Goal: Communication & Community: Participate in discussion

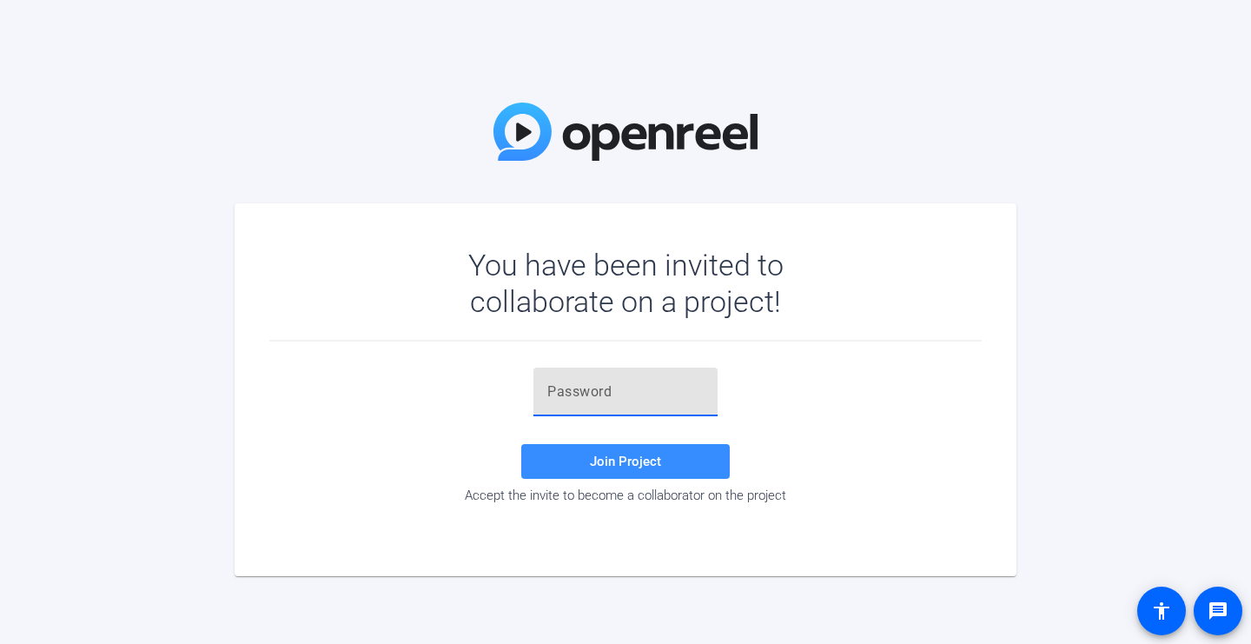
click at [619, 391] on input "text" at bounding box center [625, 391] width 156 height 21
paste input "9wk[R2"
type input "9wk[R2"
click at [613, 462] on span "Join Project" at bounding box center [625, 461] width 71 height 16
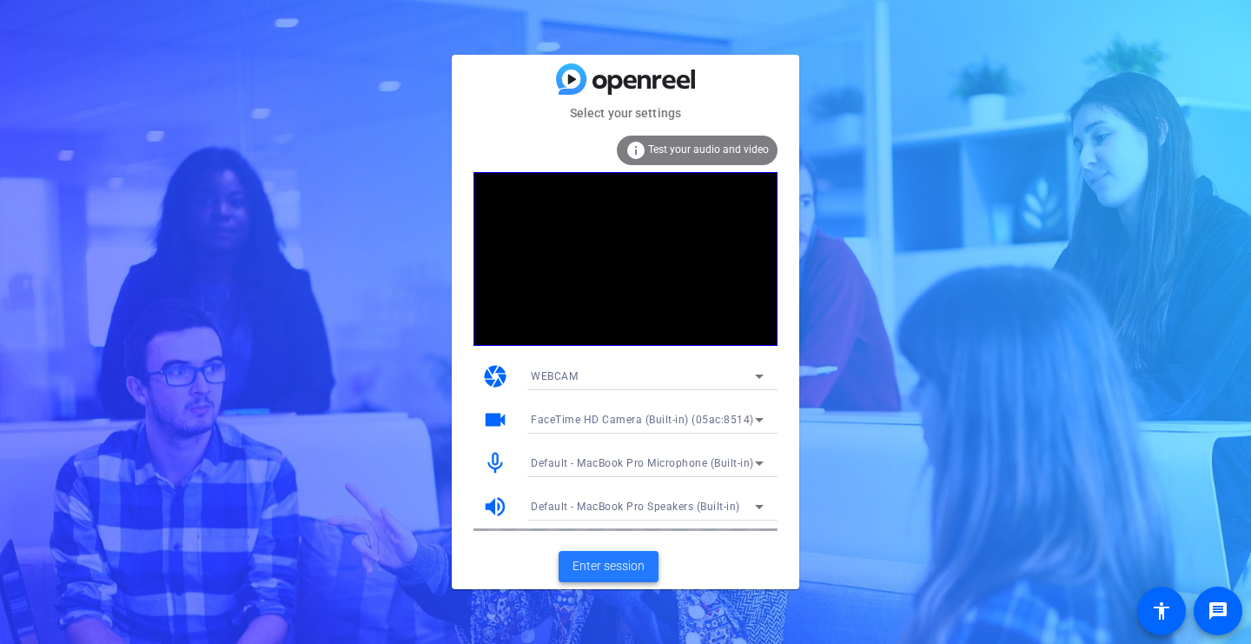
click at [605, 570] on span "Enter session" at bounding box center [608, 566] width 72 height 18
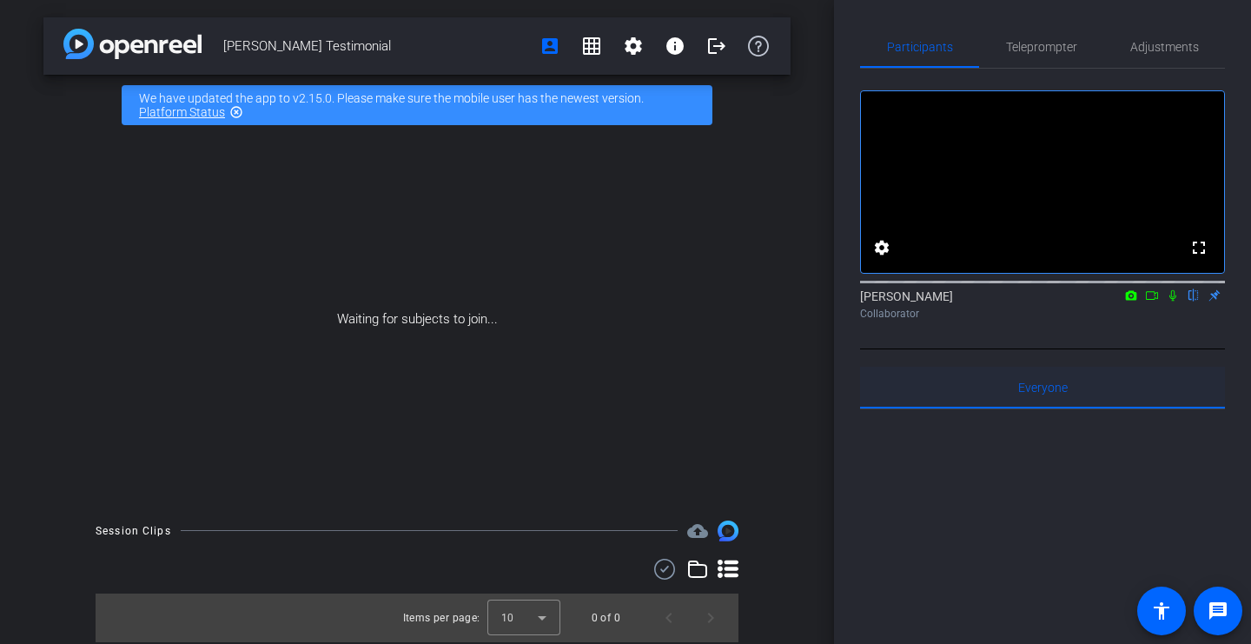
click at [1044, 393] on span "Everyone 0" at bounding box center [1043, 387] width 50 height 12
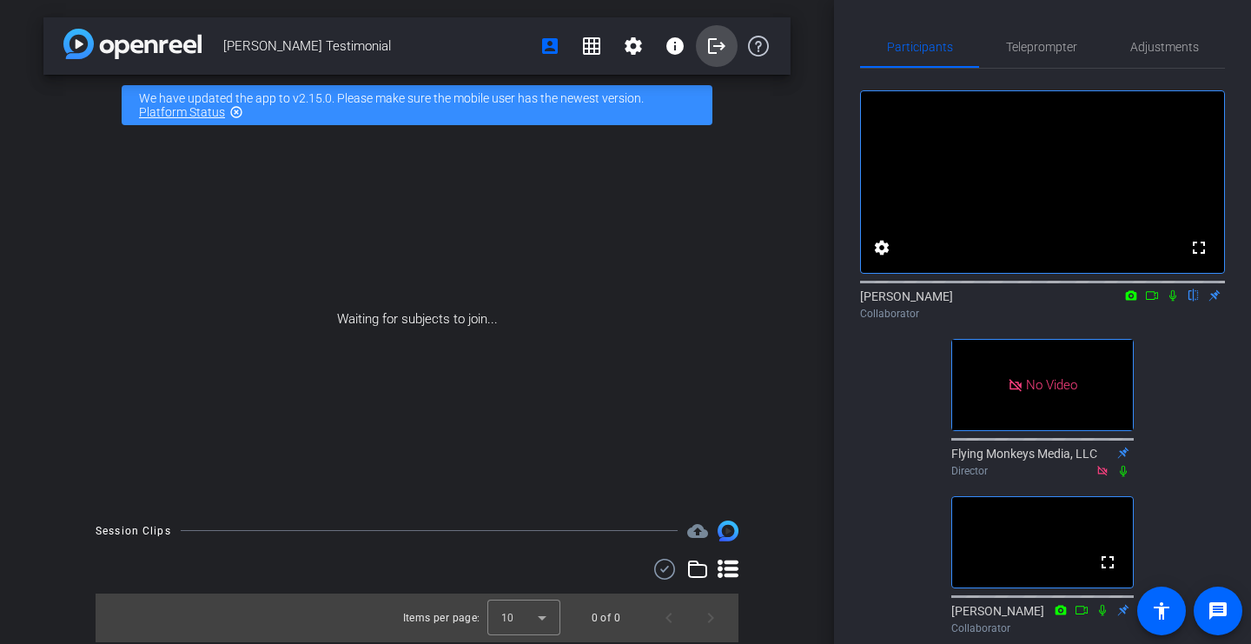
click at [711, 53] on mat-icon "logout" at bounding box center [716, 46] width 21 height 21
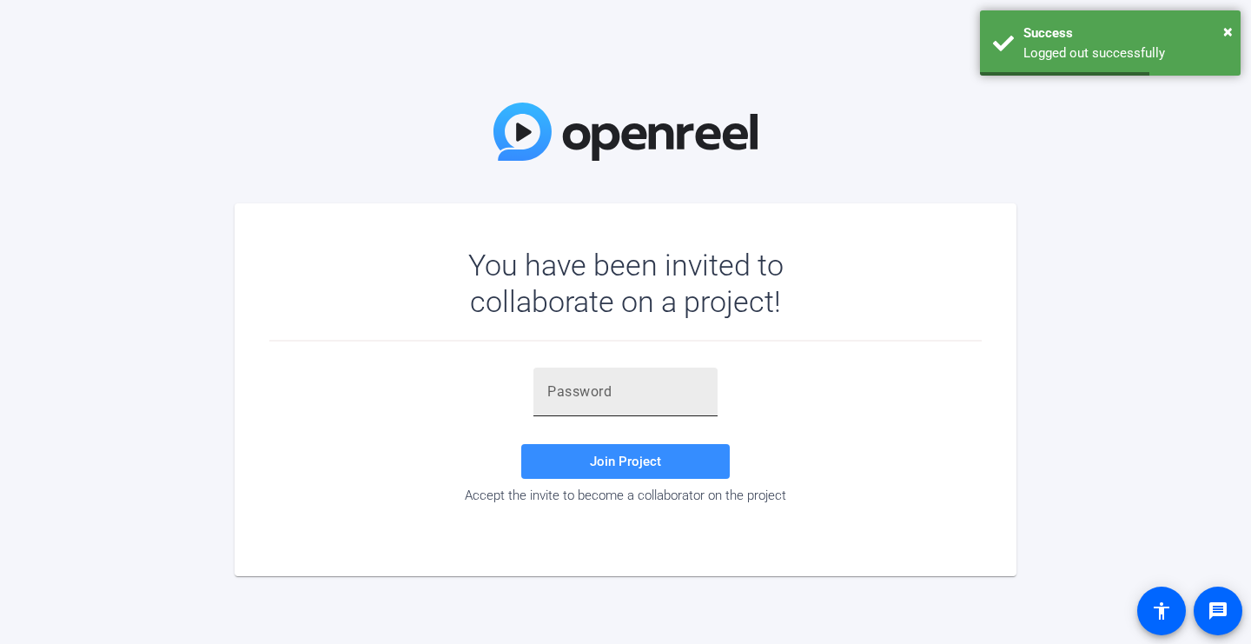
click at [610, 388] on input "text" at bounding box center [625, 391] width 156 height 21
type input "9wk[R2"
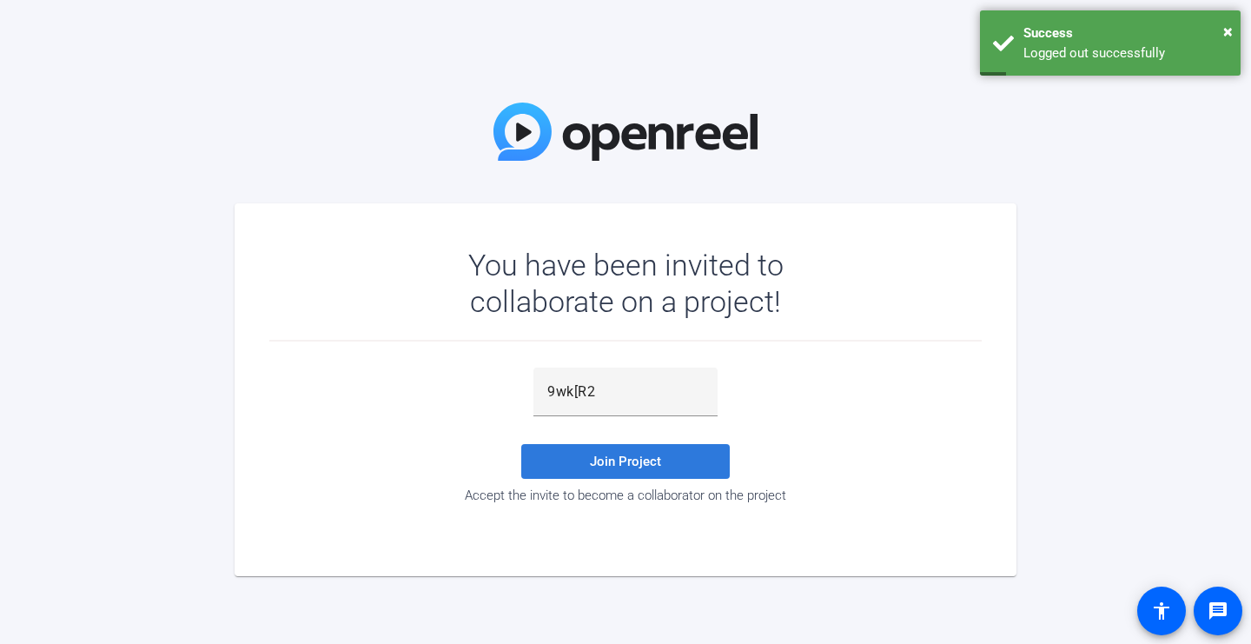
click at [628, 464] on span "Join Project" at bounding box center [625, 461] width 71 height 16
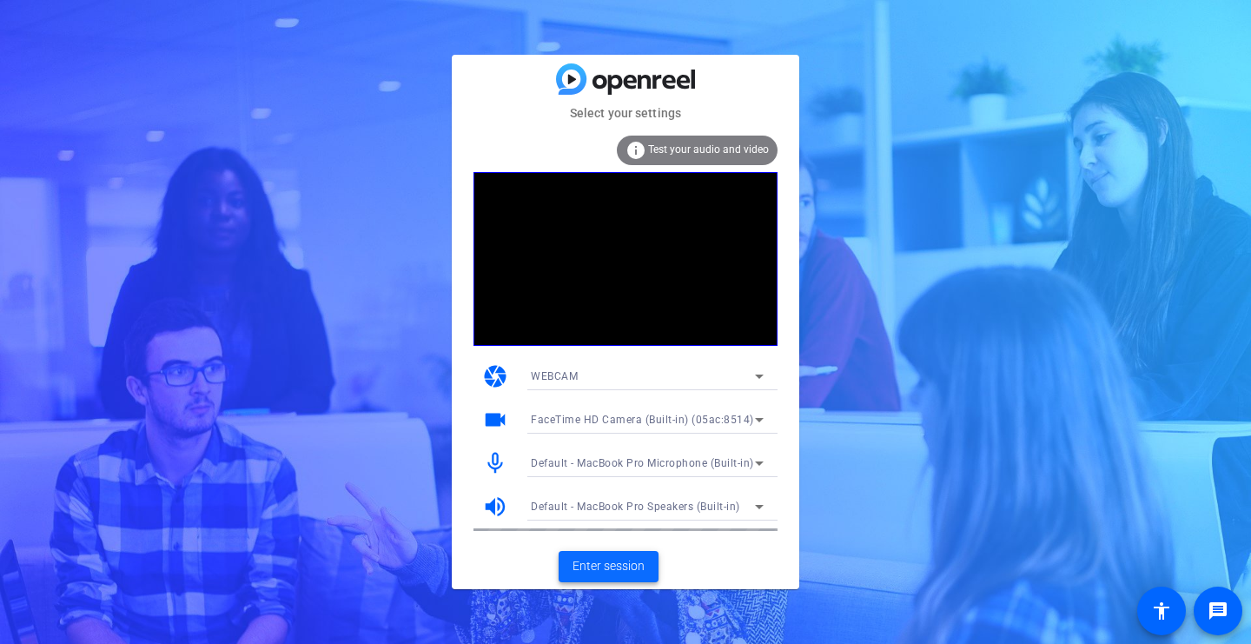
click at [601, 565] on span "Enter session" at bounding box center [608, 566] width 72 height 18
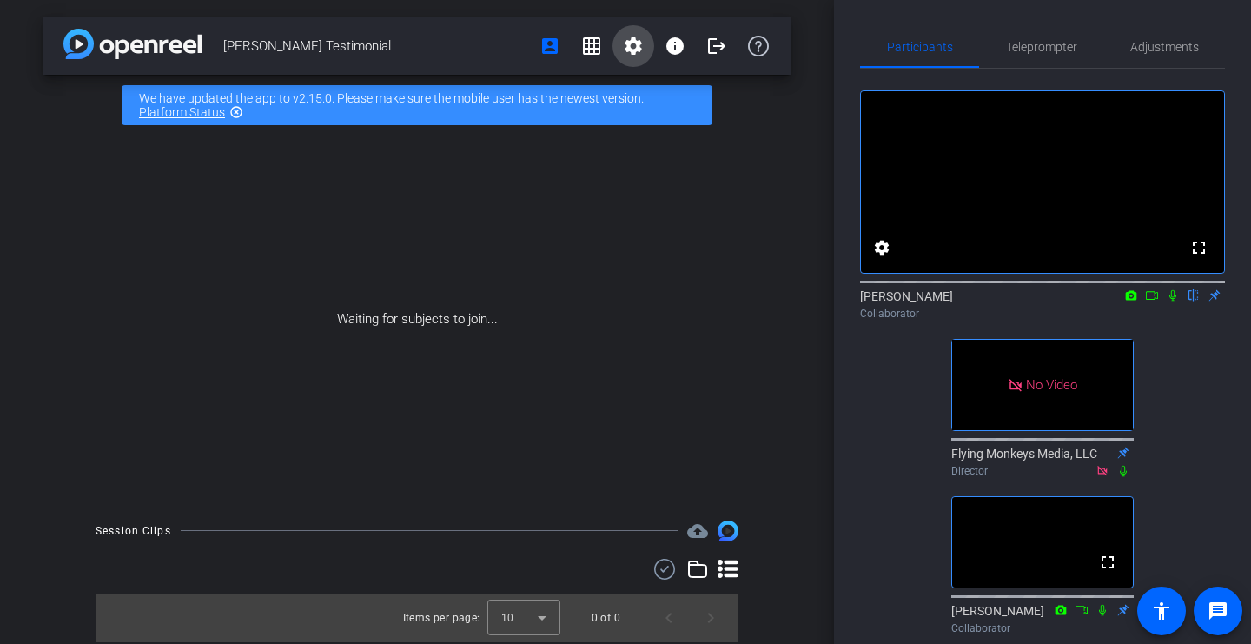
click at [634, 49] on mat-icon "settings" at bounding box center [633, 46] width 21 height 21
click at [634, 49] on div at bounding box center [625, 322] width 1251 height 644
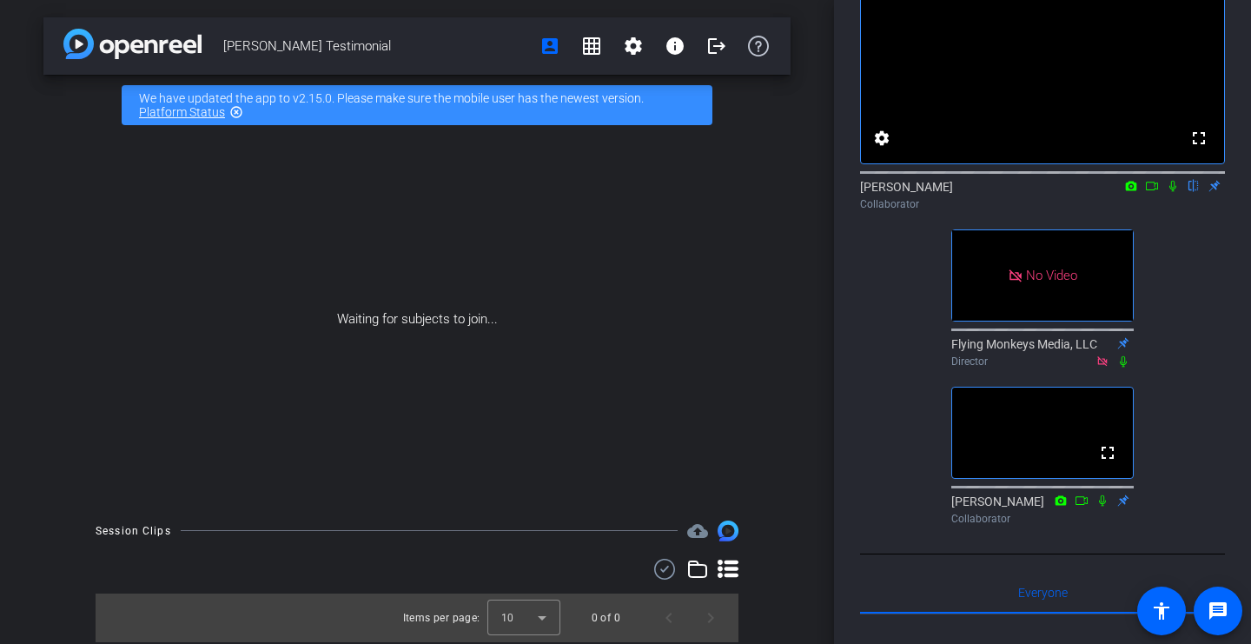
scroll to position [99, 0]
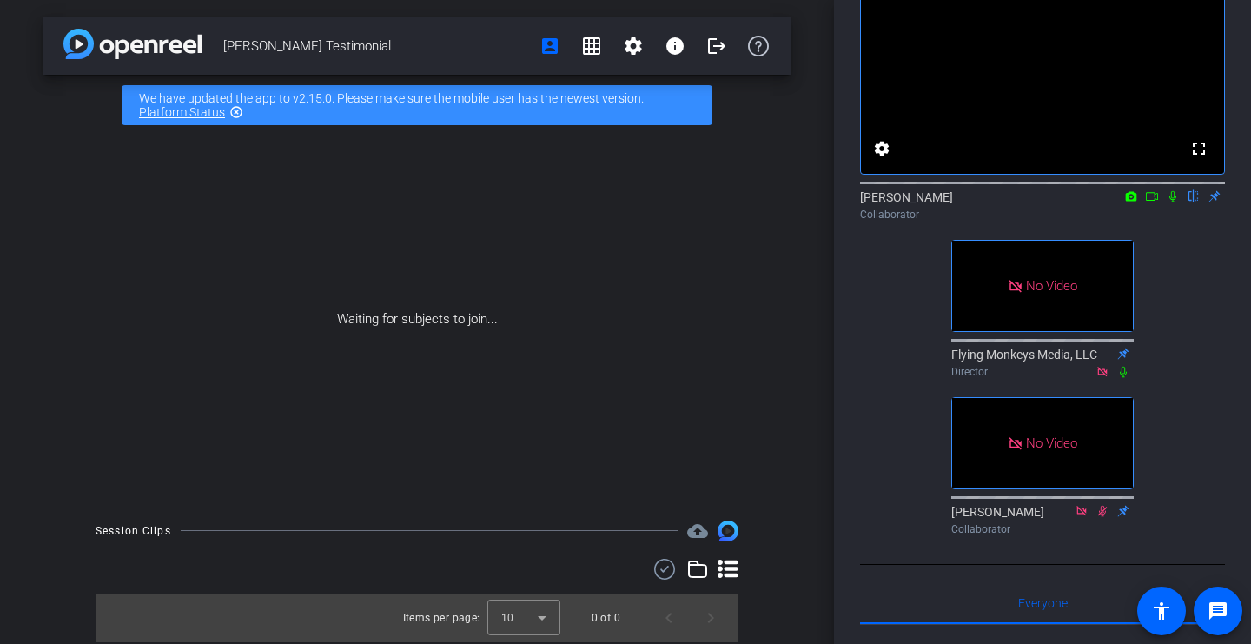
click at [1172, 202] on icon at bounding box center [1173, 196] width 14 height 12
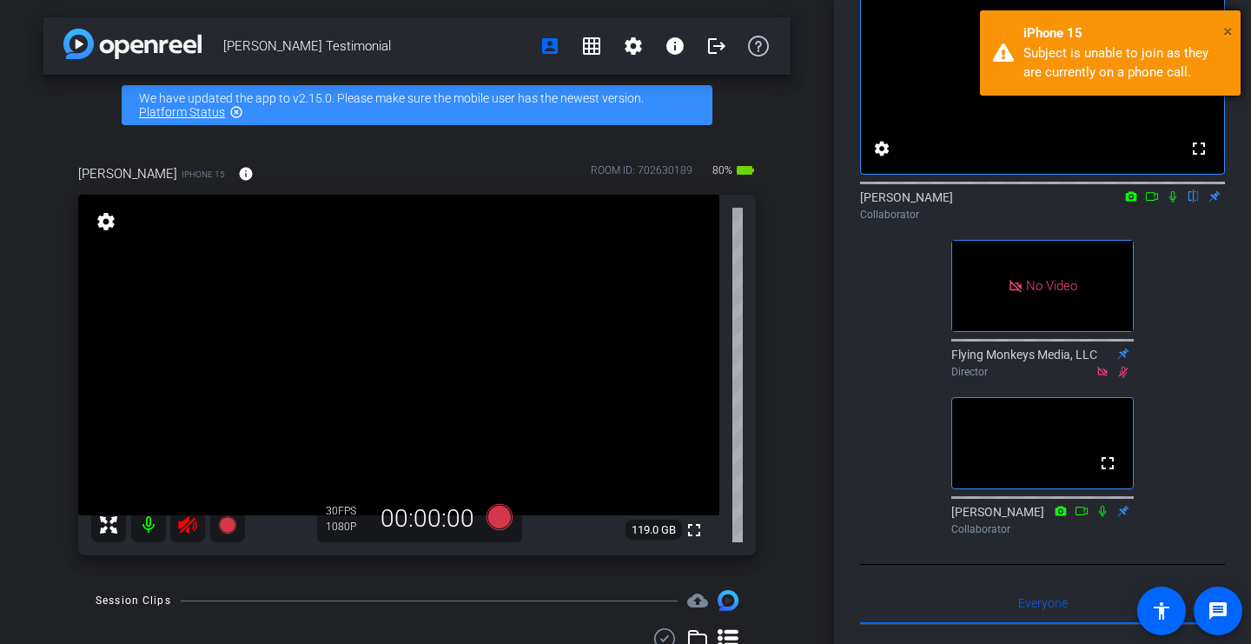
click at [1227, 30] on span "×" at bounding box center [1228, 31] width 10 height 21
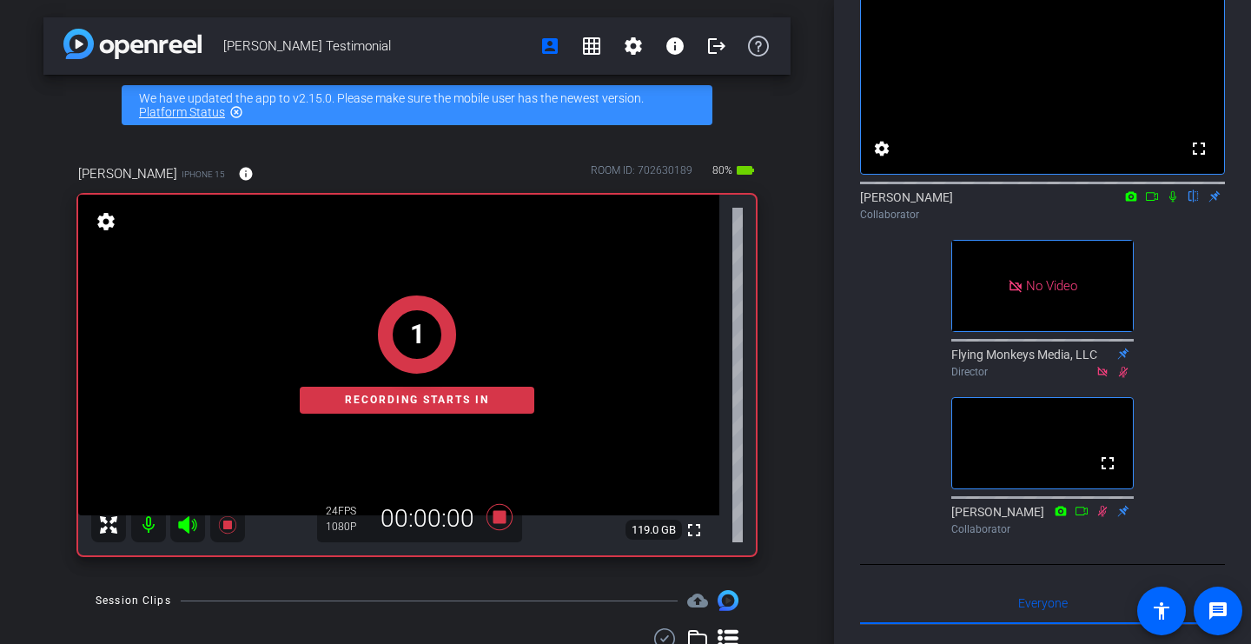
click at [1133, 202] on icon at bounding box center [1131, 196] width 14 height 12
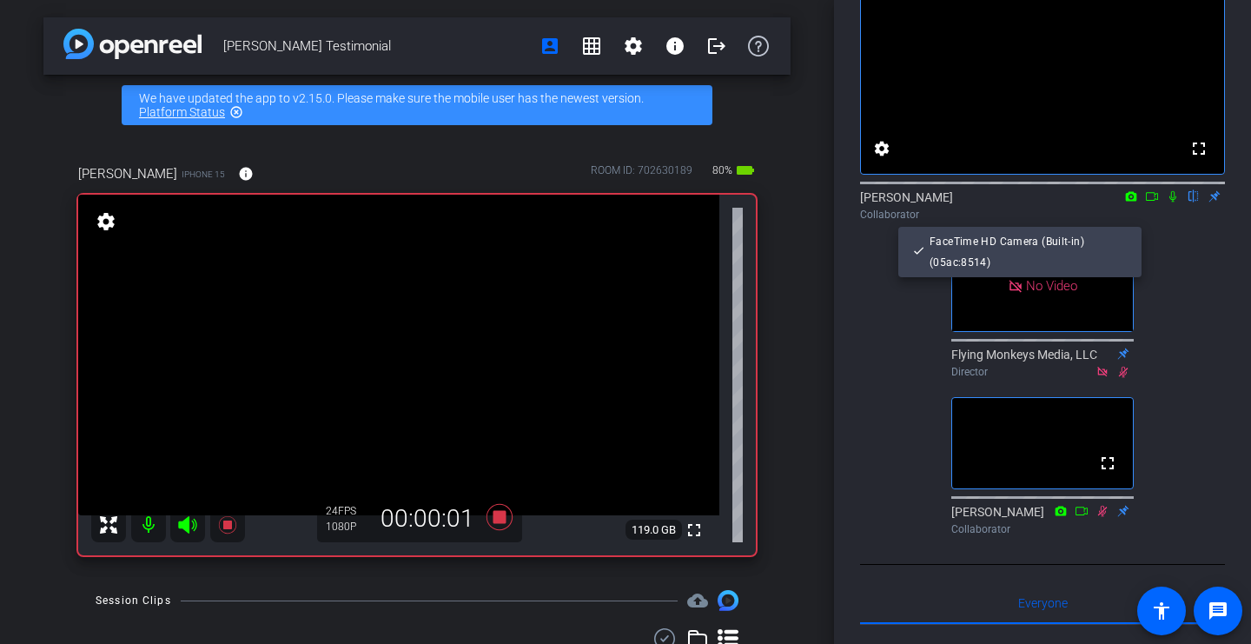
click at [1136, 219] on div at bounding box center [625, 322] width 1251 height 644
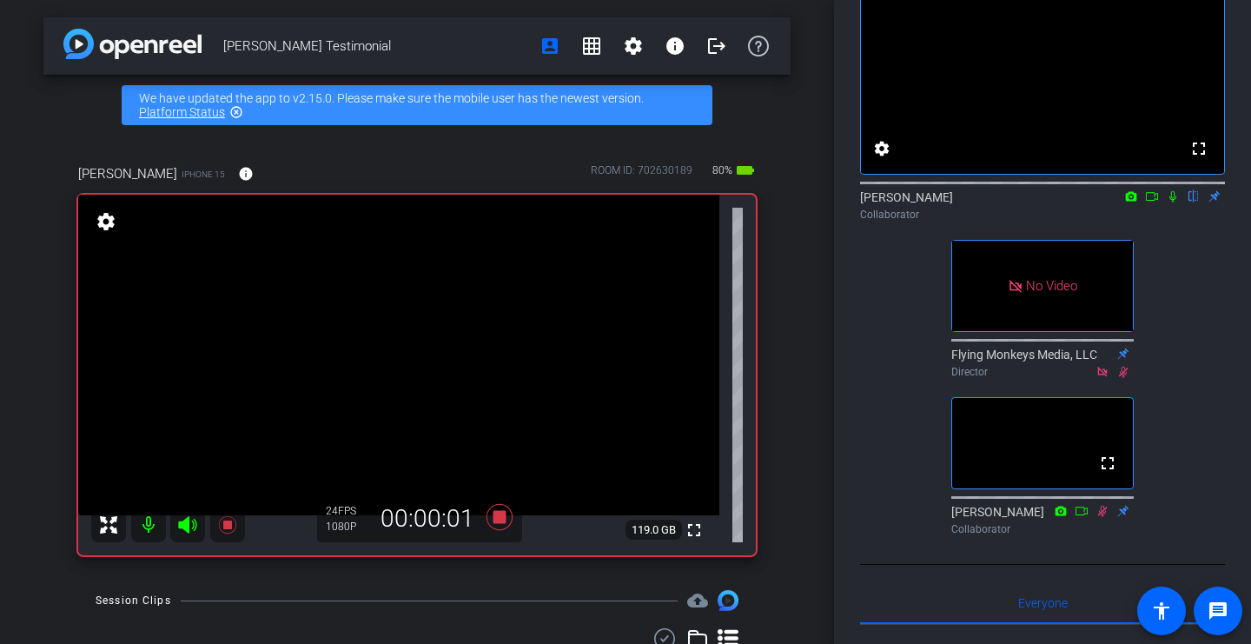
click at [1161, 204] on mat-icon at bounding box center [1151, 196] width 21 height 16
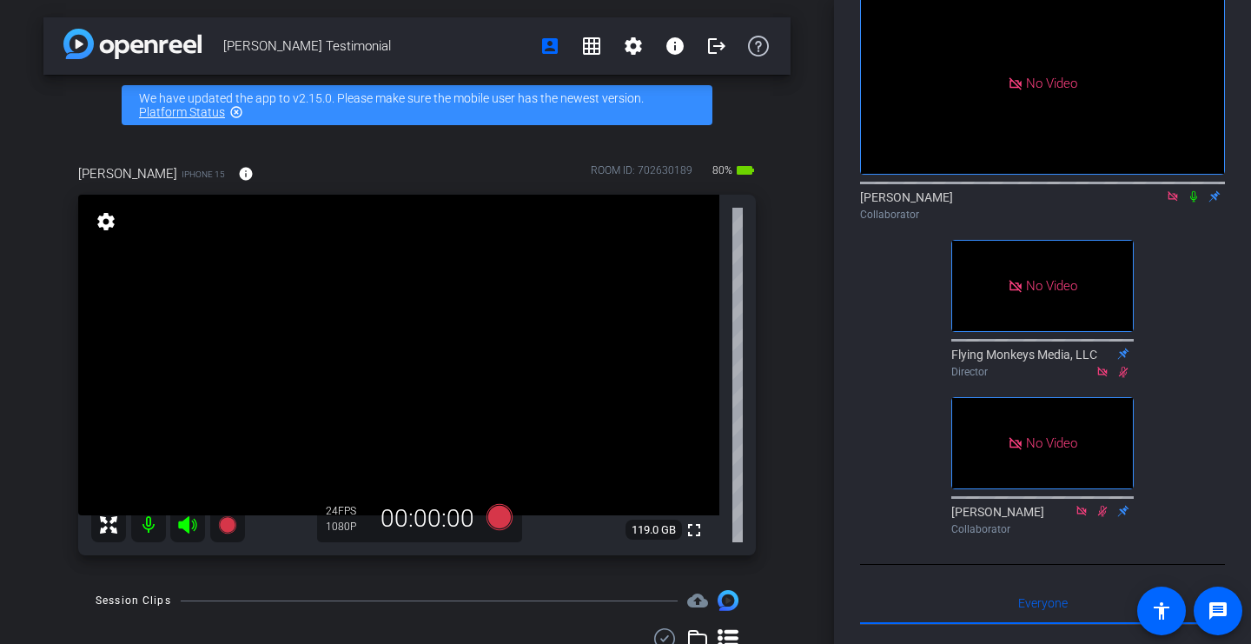
click at [1168, 201] on icon at bounding box center [1172, 196] width 10 height 10
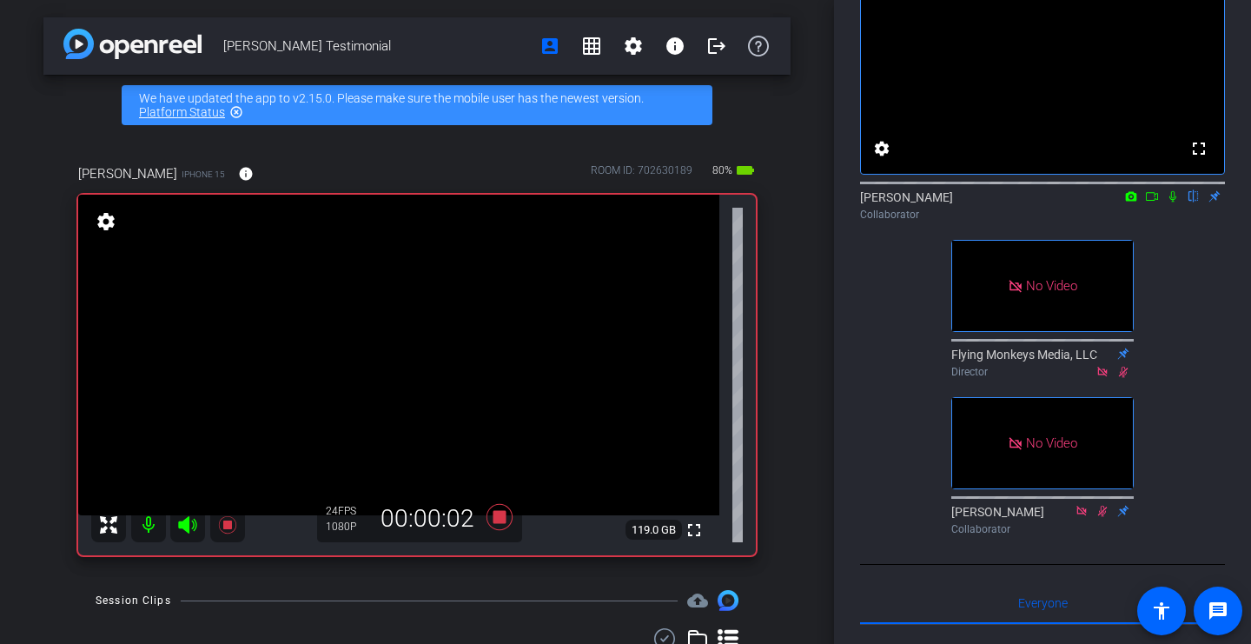
click at [1130, 201] on icon at bounding box center [1131, 196] width 11 height 10
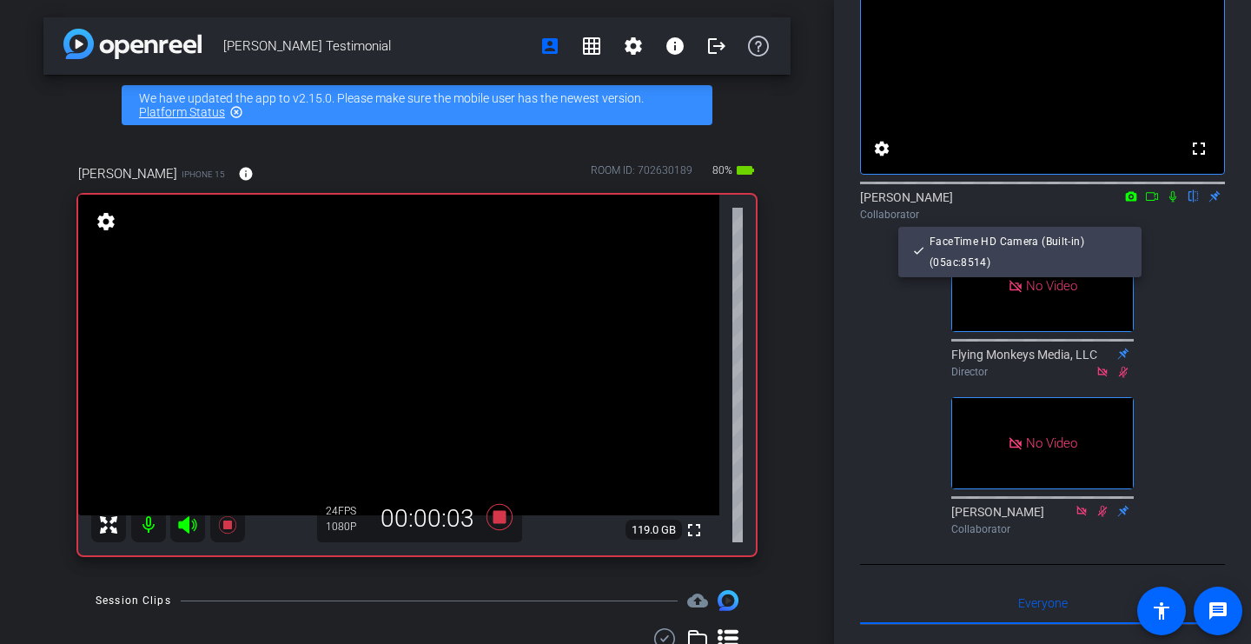
click at [1130, 220] on div at bounding box center [625, 322] width 1251 height 644
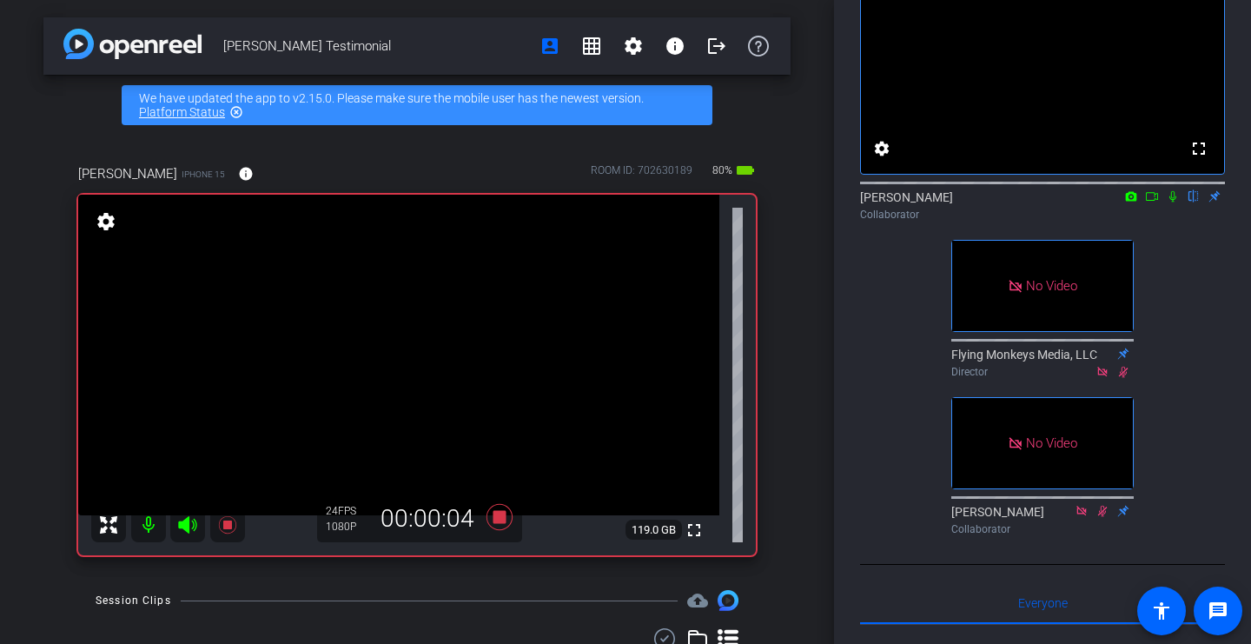
click at [1146, 201] on icon at bounding box center [1152, 196] width 12 height 9
click at [1146, 221] on div "Jim Collaborator" at bounding box center [1042, 205] width 365 height 34
click at [1170, 202] on icon at bounding box center [1173, 196] width 14 height 12
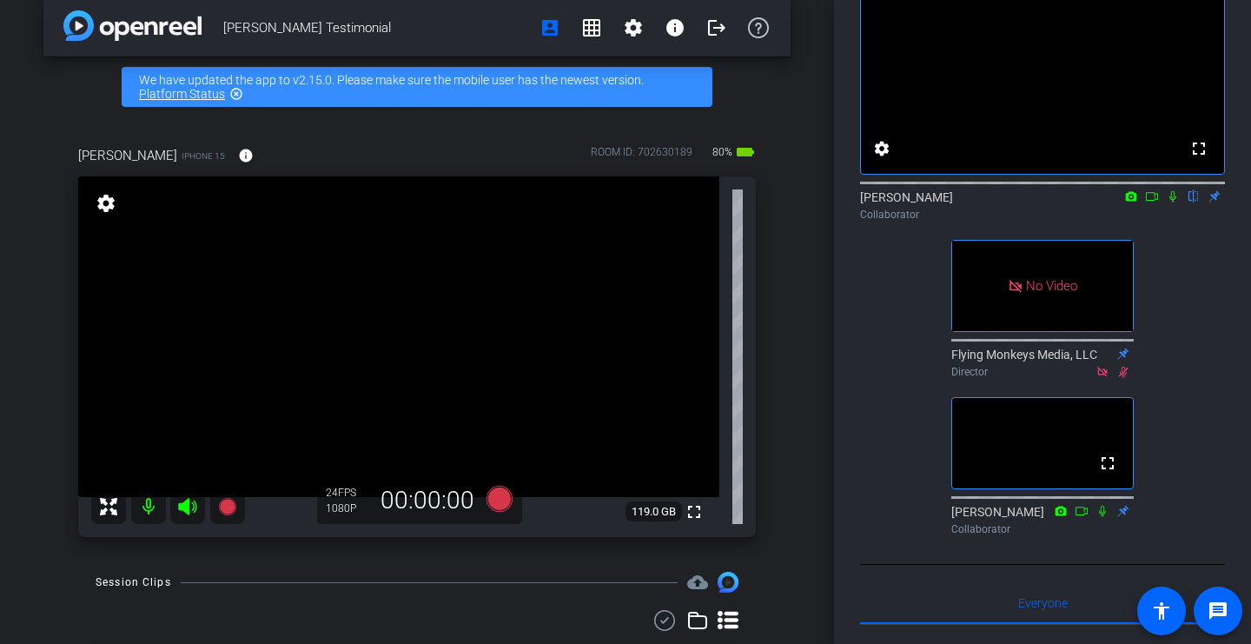
scroll to position [9, 0]
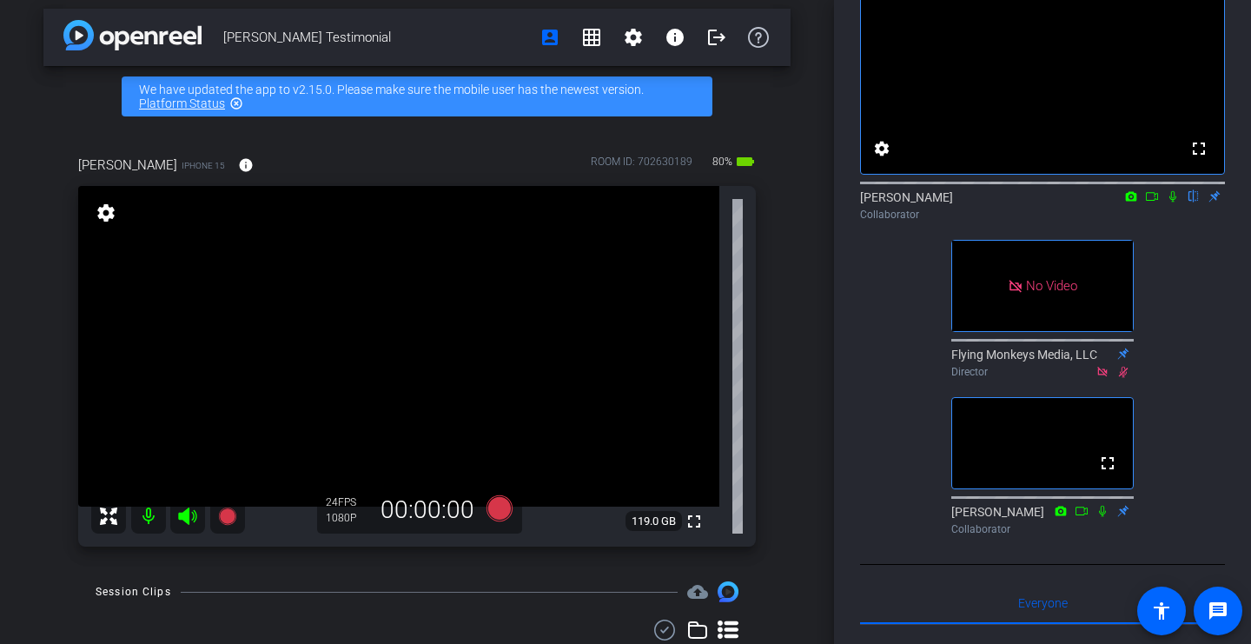
click at [1134, 201] on icon at bounding box center [1131, 196] width 11 height 10
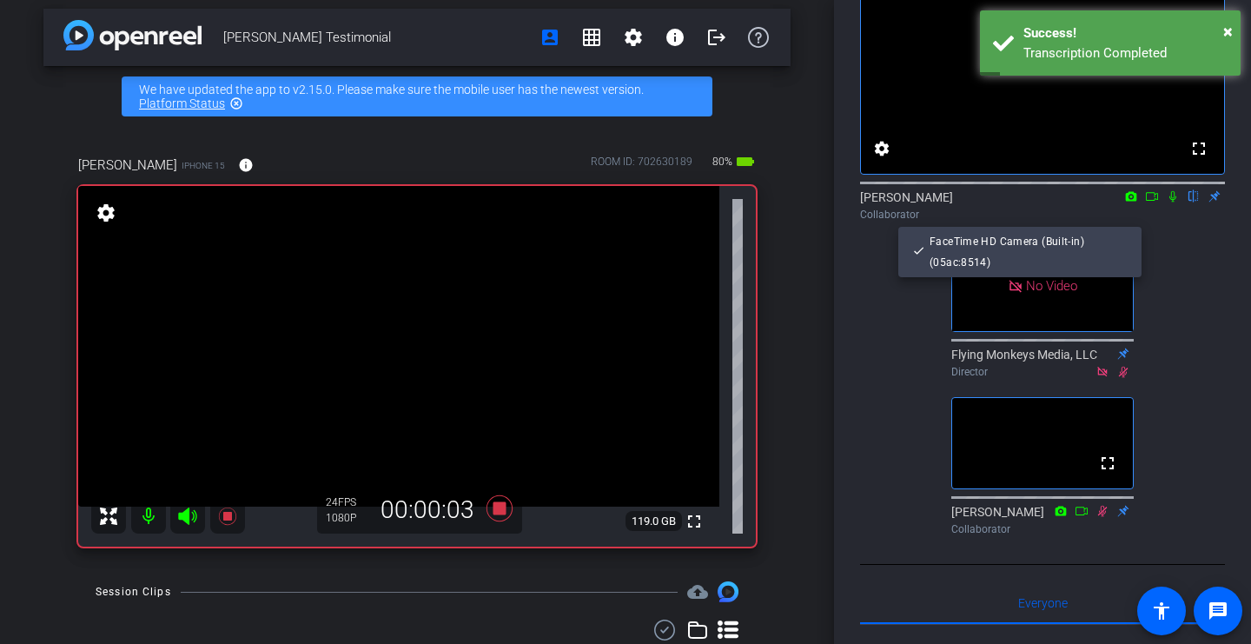
click at [1148, 221] on div at bounding box center [625, 322] width 1251 height 644
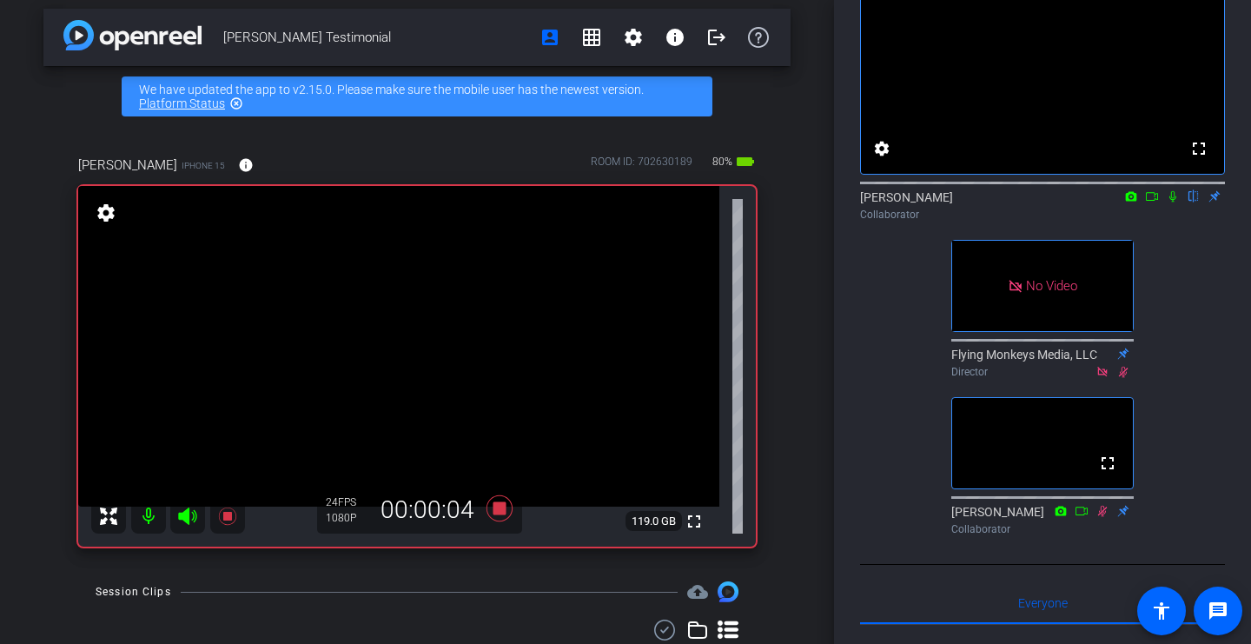
click at [1148, 202] on icon at bounding box center [1152, 196] width 14 height 12
click at [1174, 201] on icon at bounding box center [1172, 196] width 10 height 10
click at [1134, 201] on icon at bounding box center [1131, 196] width 11 height 10
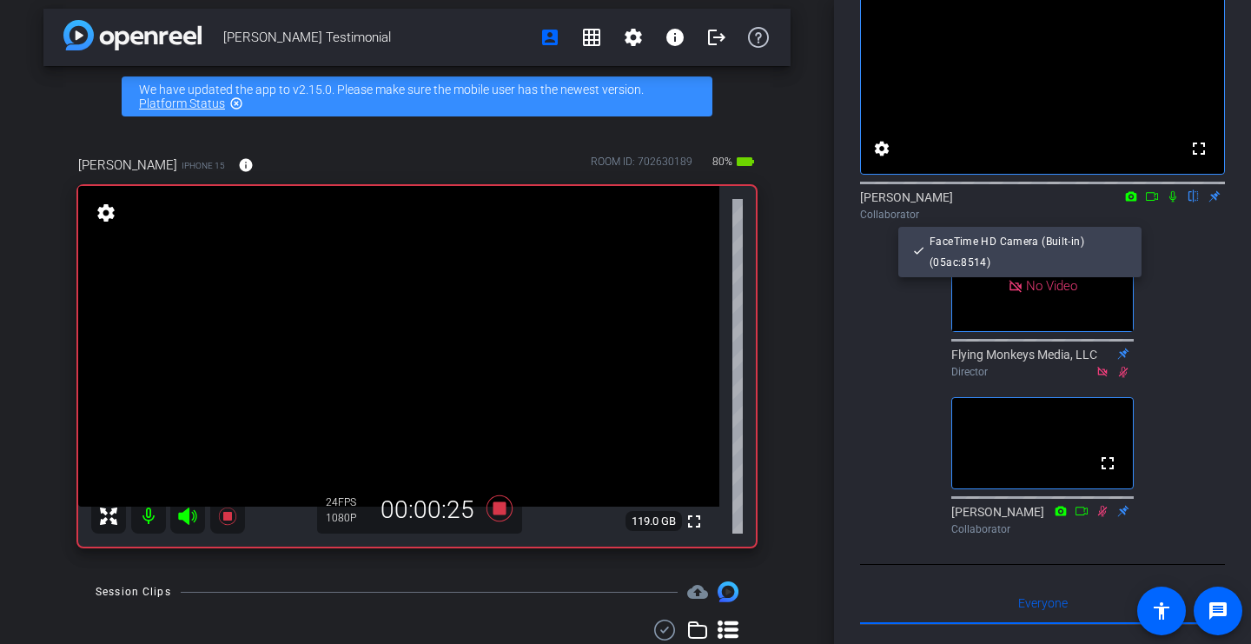
click at [1148, 223] on div at bounding box center [625, 322] width 1251 height 644
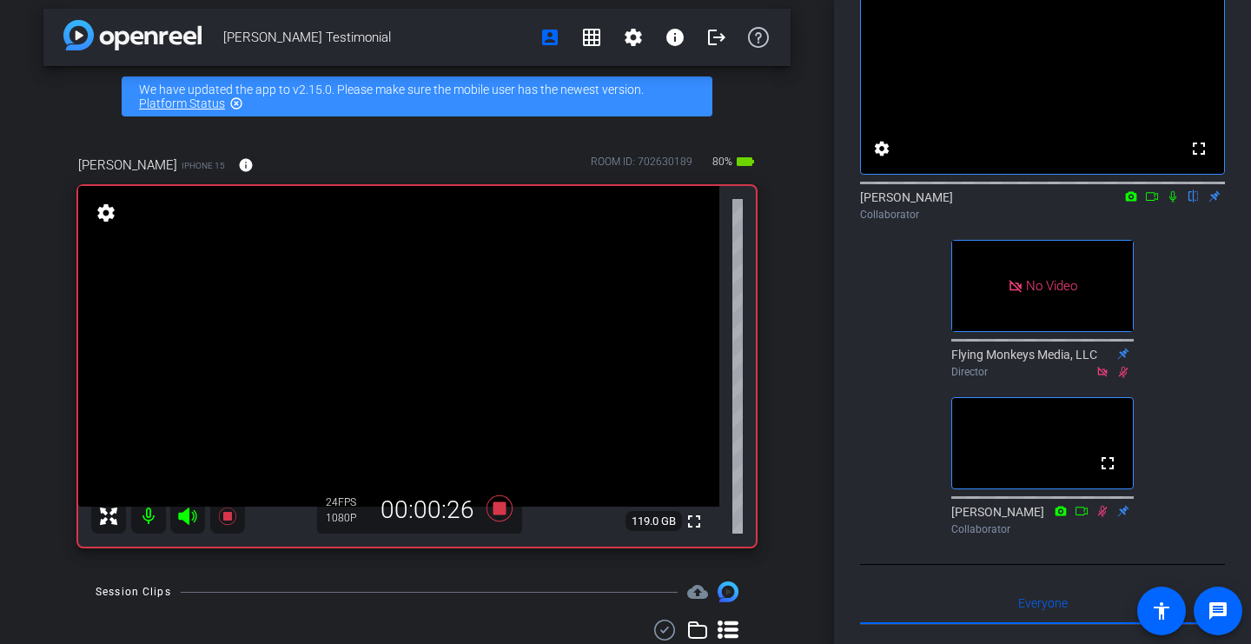
click at [1154, 201] on icon at bounding box center [1152, 196] width 12 height 9
click at [1192, 202] on icon at bounding box center [1193, 196] width 7 height 11
click at [1174, 201] on icon at bounding box center [1172, 196] width 10 height 10
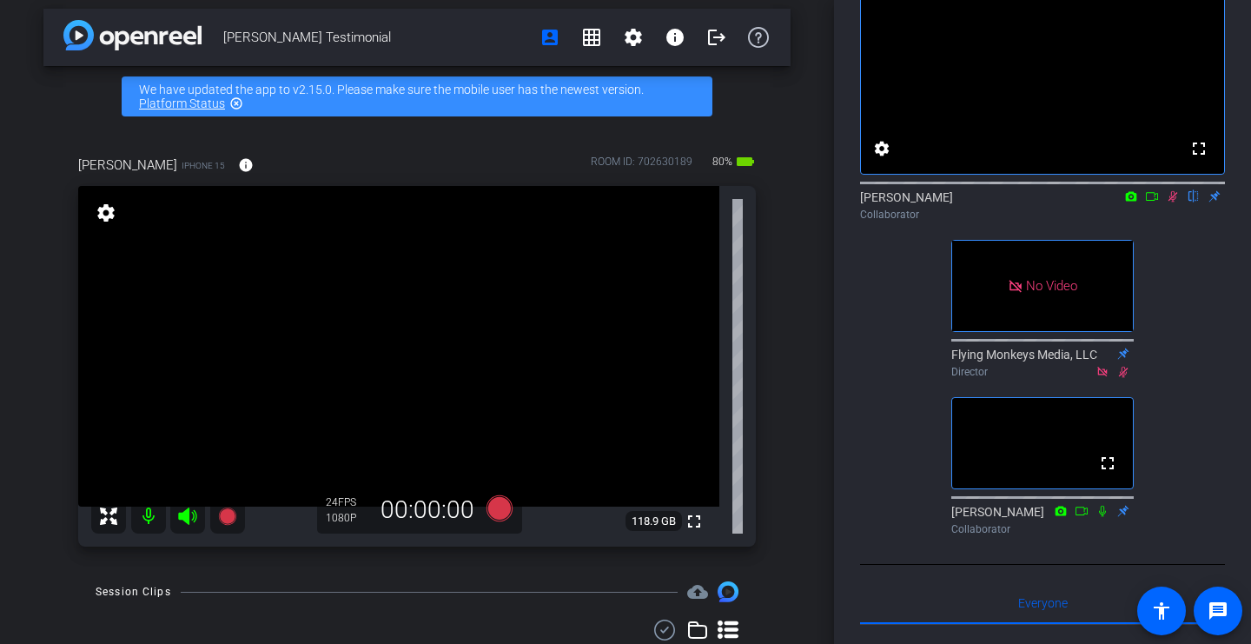
click at [1176, 202] on icon at bounding box center [1173, 196] width 14 height 12
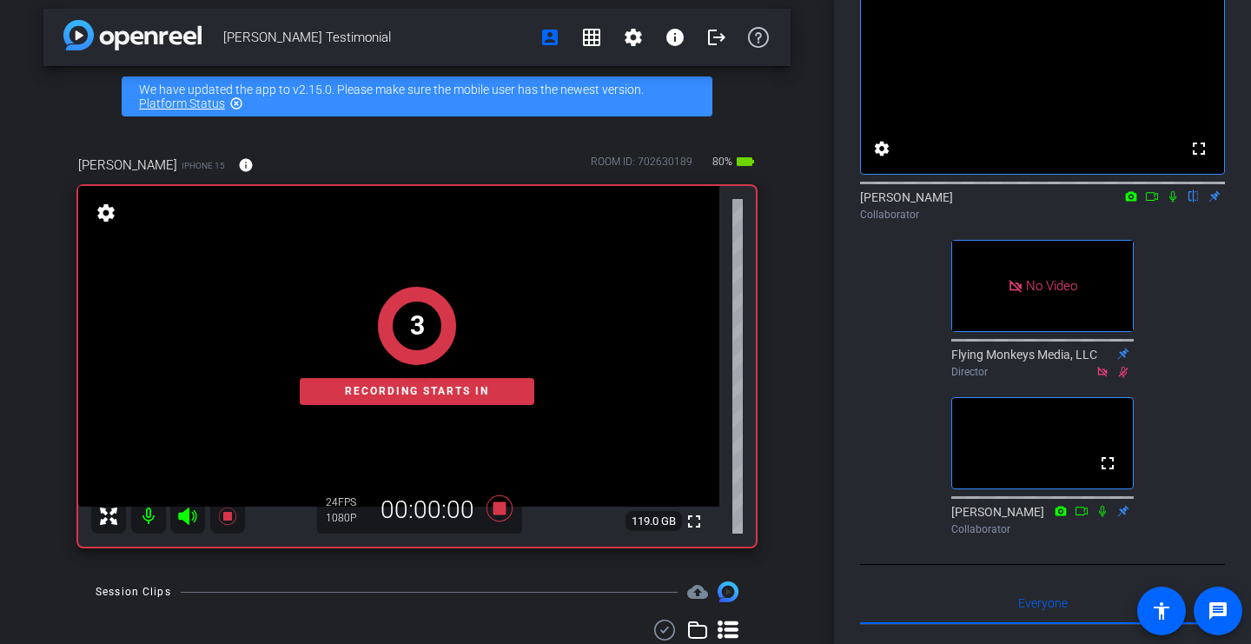
click at [1155, 202] on icon at bounding box center [1152, 196] width 14 height 12
click at [1200, 202] on icon at bounding box center [1194, 196] width 14 height 12
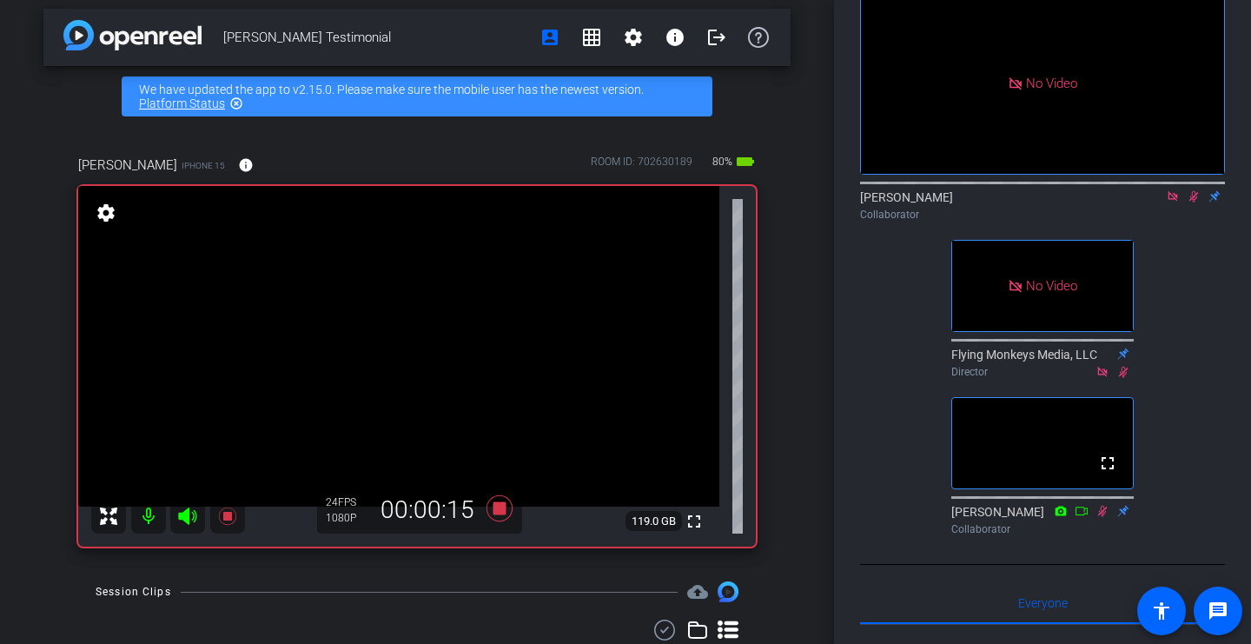
click at [1193, 204] on mat-icon at bounding box center [1193, 196] width 21 height 16
click at [1194, 204] on mat-icon at bounding box center [1193, 196] width 21 height 16
click at [1190, 202] on icon at bounding box center [1194, 196] width 14 height 12
click at [1167, 202] on icon at bounding box center [1173, 196] width 14 height 12
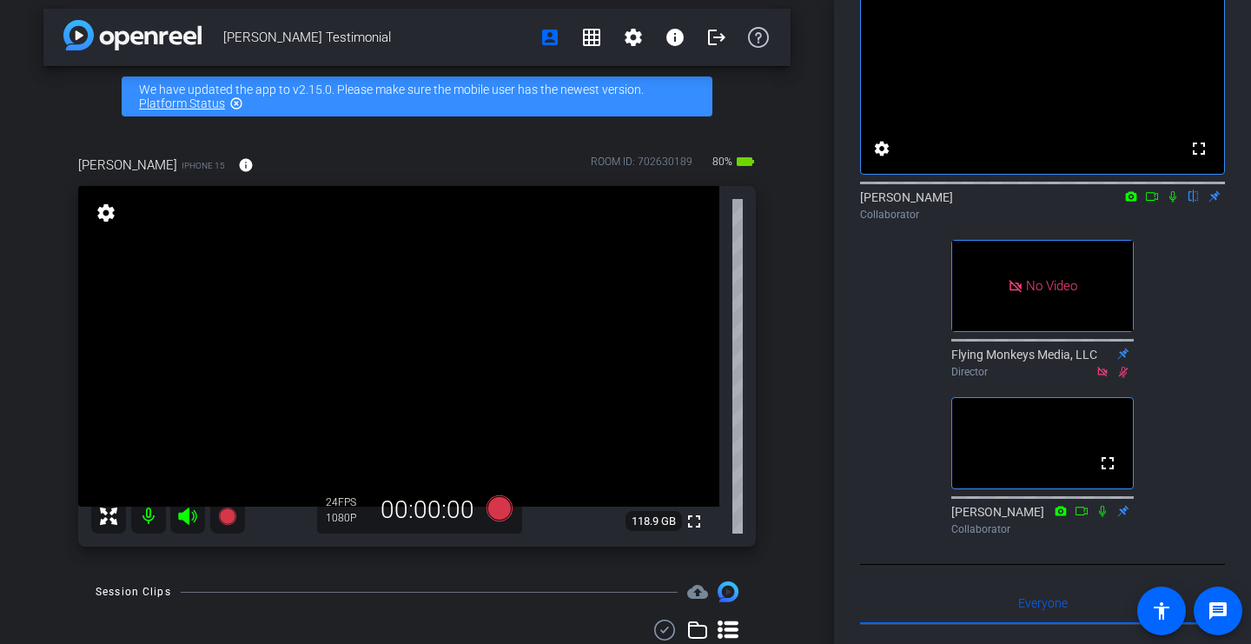
click at [1152, 204] on mat-icon at bounding box center [1151, 196] width 21 height 16
click at [1193, 202] on icon at bounding box center [1194, 196] width 14 height 12
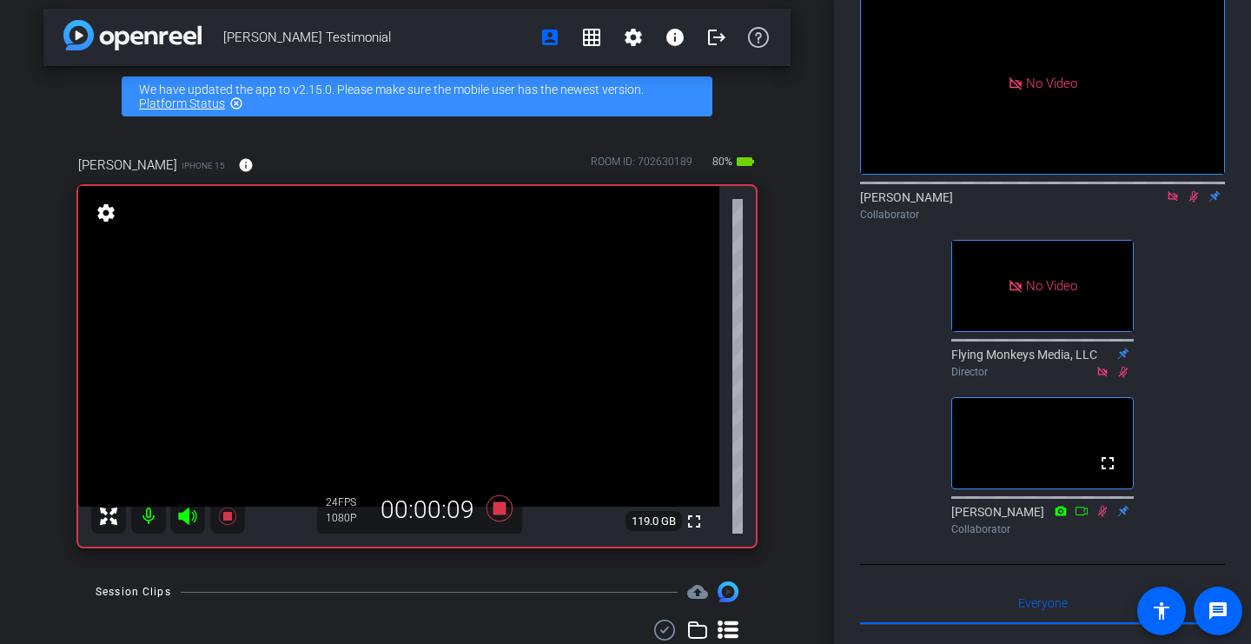
click at [1191, 202] on icon at bounding box center [1194, 196] width 14 height 12
click at [1194, 202] on icon at bounding box center [1193, 196] width 7 height 11
click at [1193, 202] on icon at bounding box center [1194, 196] width 10 height 11
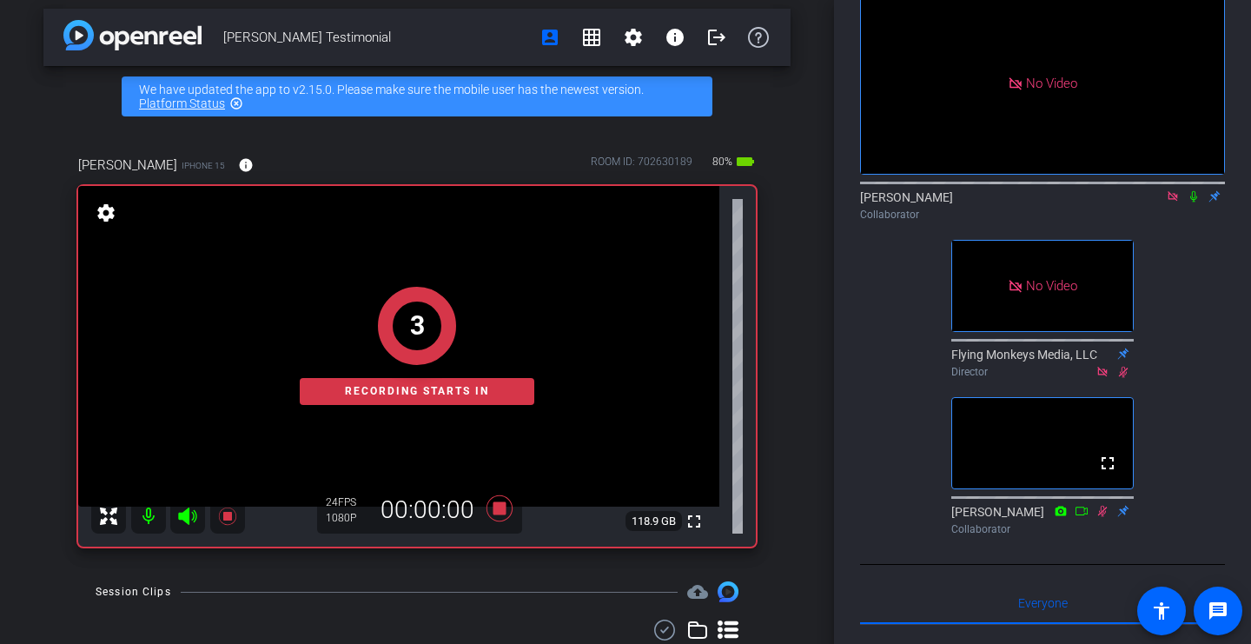
click at [1193, 202] on icon at bounding box center [1193, 196] width 7 height 11
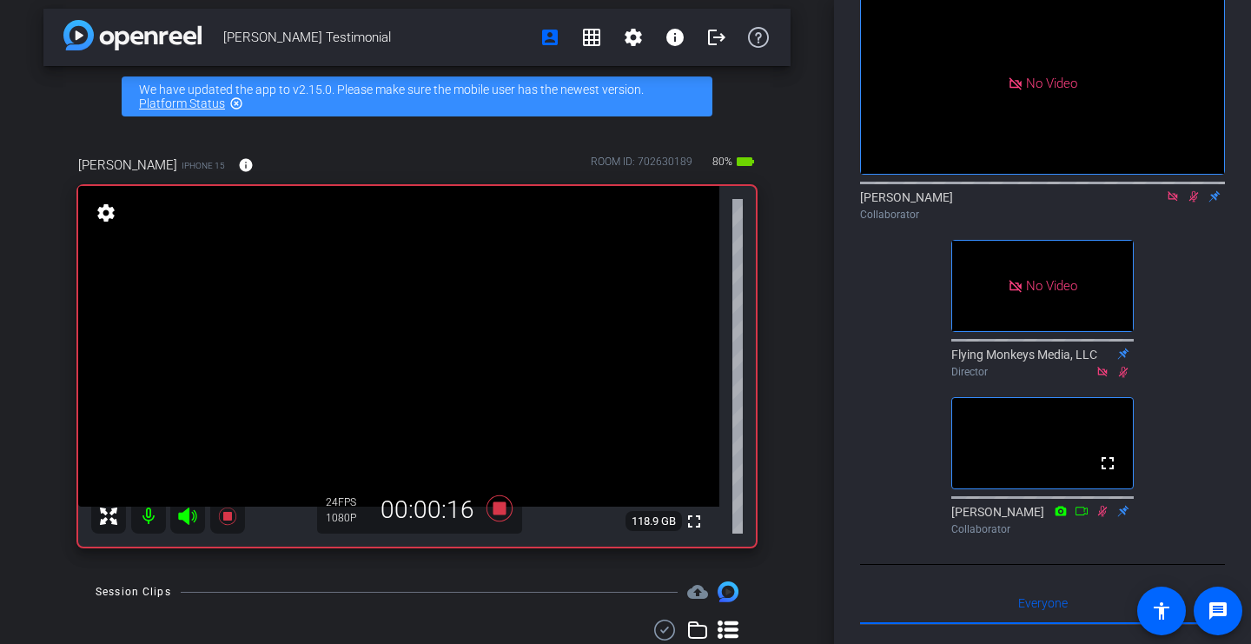
click at [1193, 202] on icon at bounding box center [1194, 196] width 10 height 11
click at [1175, 202] on icon at bounding box center [1173, 196] width 14 height 12
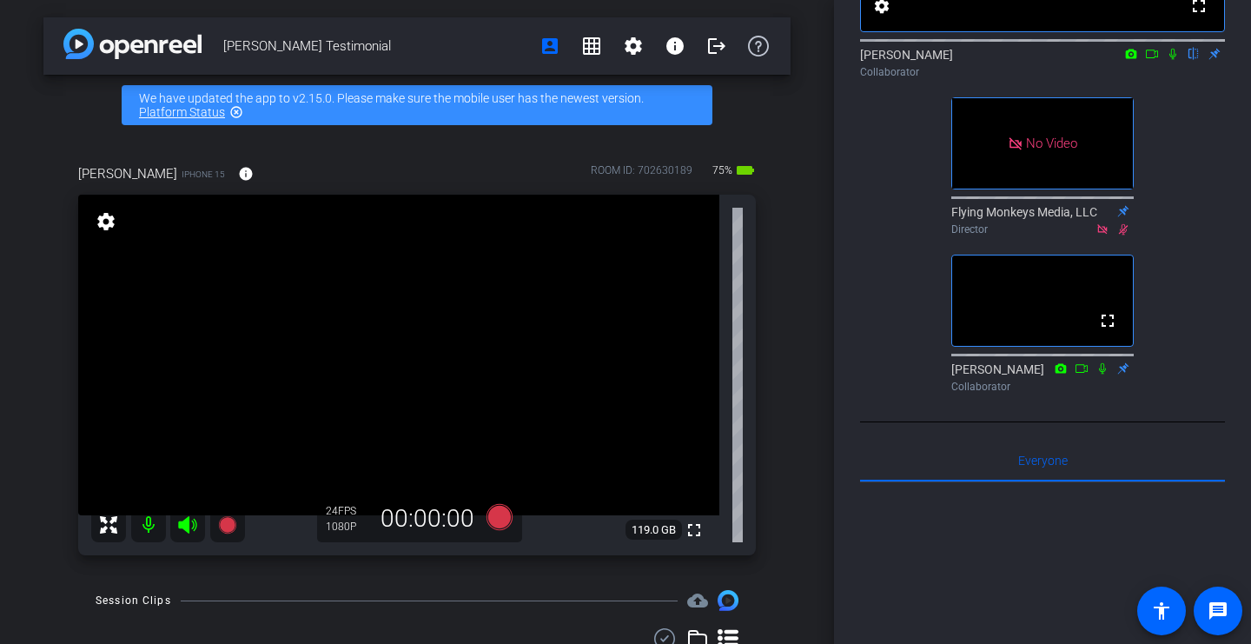
scroll to position [0, 0]
